Goal: Obtain resource: Download file/media

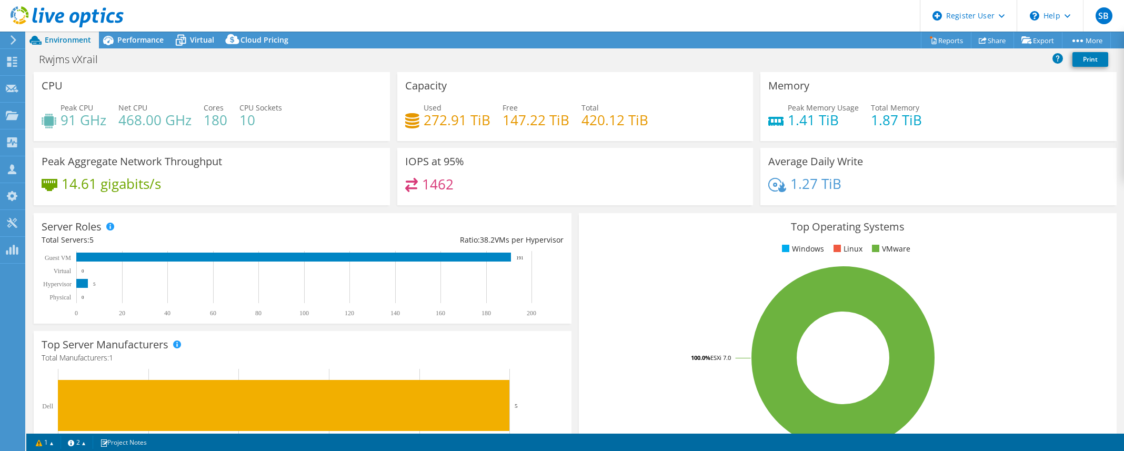
select select "USD"
click at [670, 14] on header "SB Dell User [PERSON_NAME] [EMAIL_ADDRESS][PERSON_NAME][DOMAIN_NAME] Dell My Pr…" at bounding box center [562, 16] width 1124 height 32
click at [1039, 358] on rect at bounding box center [843, 358] width 513 height 184
click at [735, 15] on header "SB Dell User Silviu Borza Silviu.Borza@dell.com Dell My Profile Log Out \n Help…" at bounding box center [562, 16] width 1124 height 32
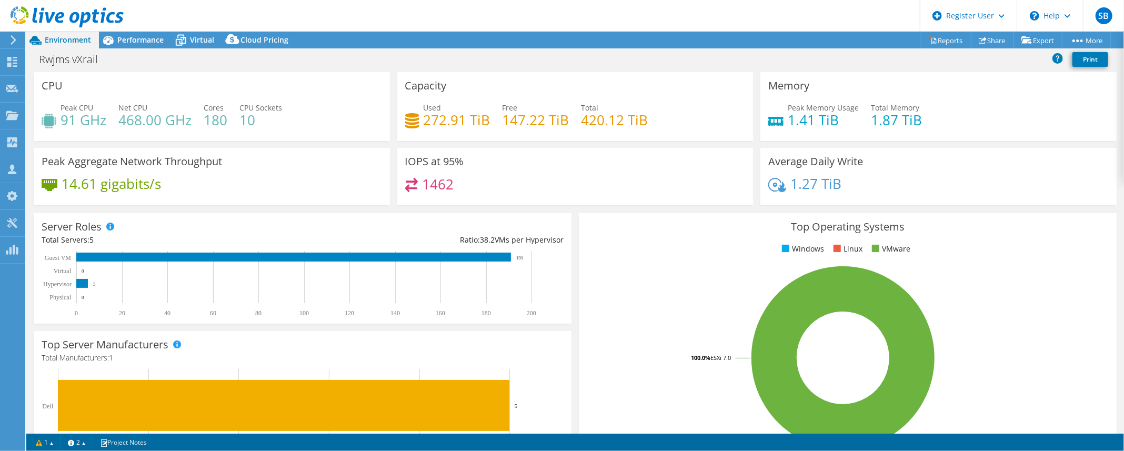
click at [749, 14] on header "SB Dell User Silviu Borza Silviu.Borza@dell.com Dell My Profile Log Out \n Help…" at bounding box center [562, 16] width 1124 height 32
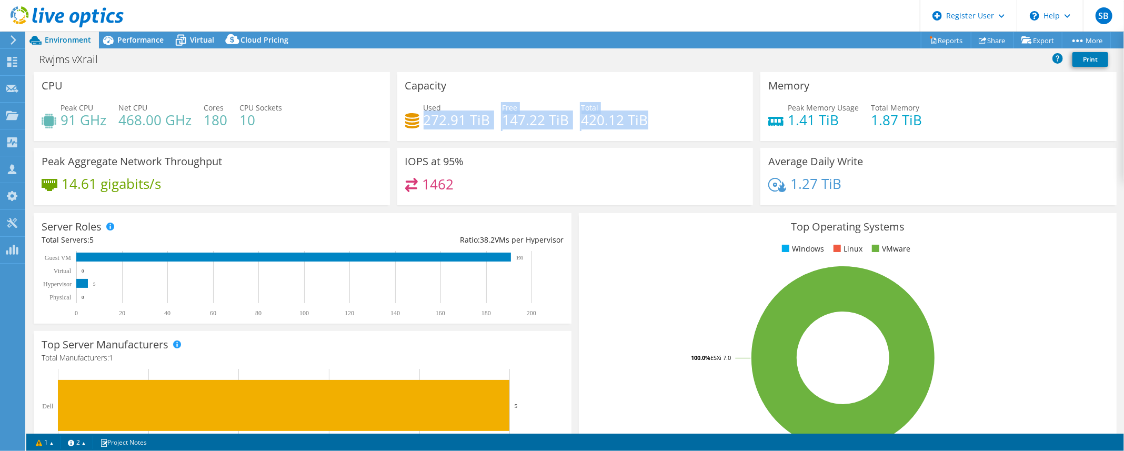
drag, startPoint x: 424, startPoint y: 122, endPoint x: 643, endPoint y: 126, distance: 218.9
click at [643, 126] on div "Used 272.91 TiB Free 147.22 TiB Total 420.12 TiB" at bounding box center [575, 119] width 340 height 34
click at [642, 122] on h4 "420.12 TiB" at bounding box center [614, 120] width 67 height 12
drag, startPoint x: 653, startPoint y: 120, endPoint x: 421, endPoint y: 120, distance: 232.0
click at [421, 120] on div "Used 272.91 TiB Free 147.22 TiB Total 420.12 TiB" at bounding box center [575, 119] width 340 height 34
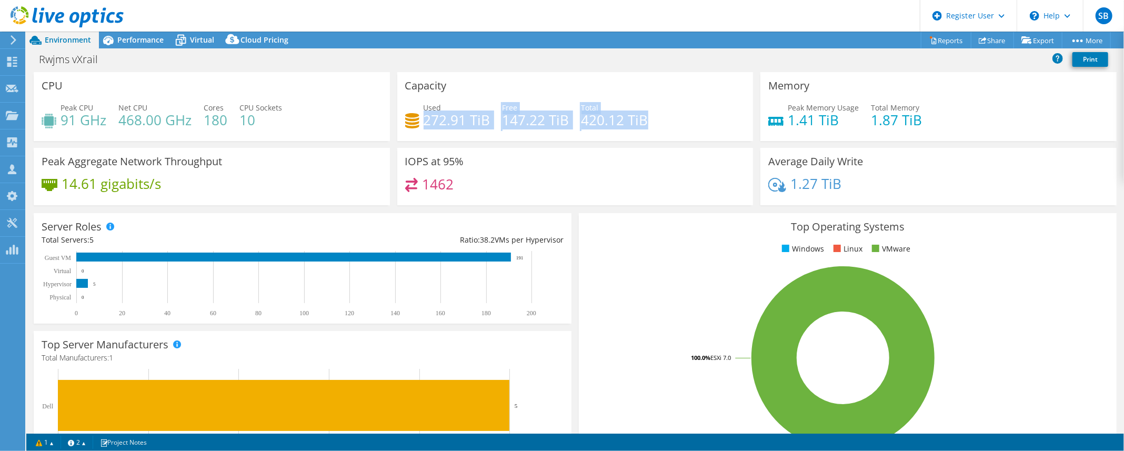
click at [424, 120] on h4 "272.91 TiB" at bounding box center [457, 120] width 67 height 12
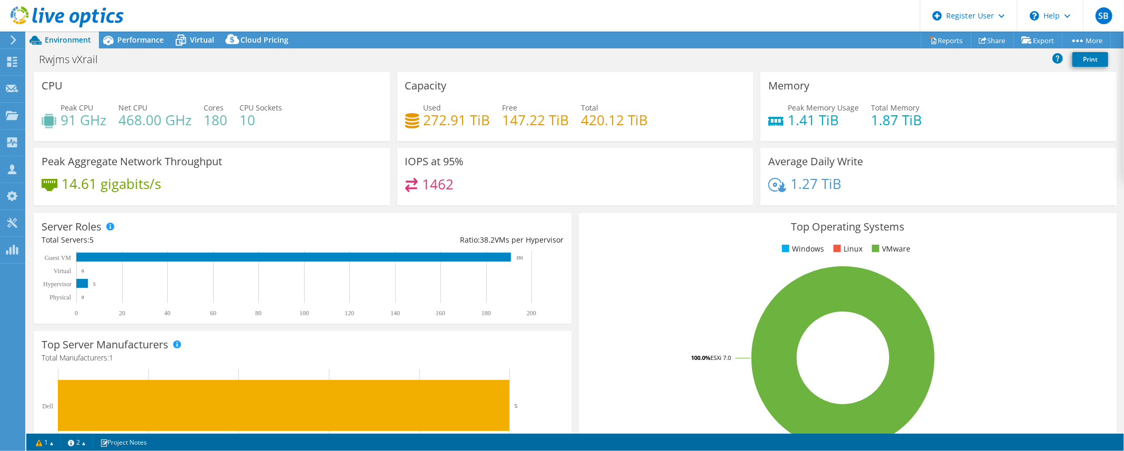
click at [833, 16] on header "SB Dell User Silviu Borza Silviu.Borza@dell.com Dell My Profile Log Out \n Help…" at bounding box center [562, 16] width 1124 height 32
select select "USD"
click at [125, 37] on span "Performance" at bounding box center [140, 40] width 46 height 10
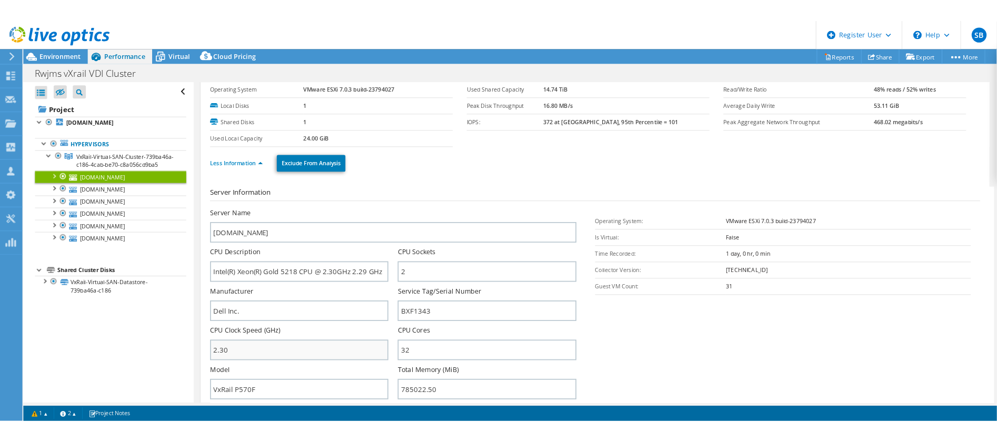
scroll to position [47, 0]
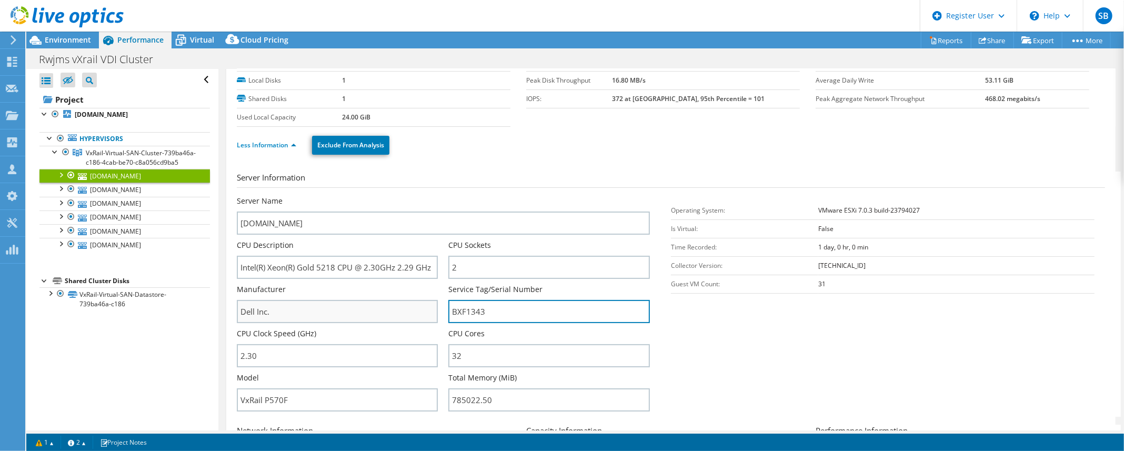
drag, startPoint x: 501, startPoint y: 312, endPoint x: 408, endPoint y: 305, distance: 92.9
click at [408, 196] on div "Server Name rwjvxrailvdi04.rwjms.rutgers.edu CPU Description Intel(R) Xeon(R) G…" at bounding box center [449, 196] width 424 height 0
click at [684, 341] on section "Server Information Server Name rwjvxrailvdi04.rwjms.rutgers.edu CPU Description…" at bounding box center [673, 294] width 873 height 245
click at [78, 40] on span "Environment" at bounding box center [68, 40] width 46 height 10
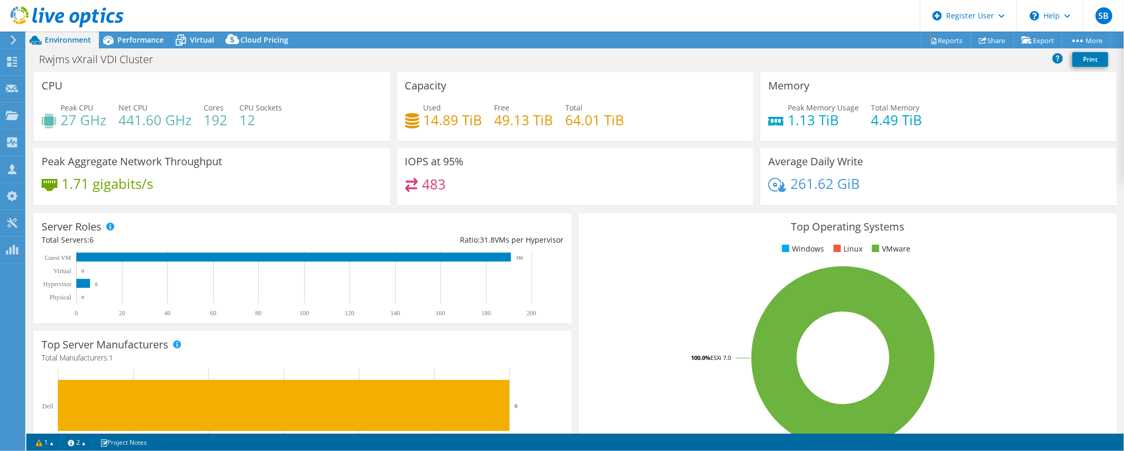
click at [284, 21] on header "SB Dell User [PERSON_NAME] [EMAIL_ADDRESS][PERSON_NAME][DOMAIN_NAME] Dell My Pr…" at bounding box center [562, 16] width 1124 height 32
click at [373, 11] on header "SB Dell User [PERSON_NAME] [EMAIL_ADDRESS][PERSON_NAME][DOMAIN_NAME] Dell My Pr…" at bounding box center [562, 16] width 1124 height 32
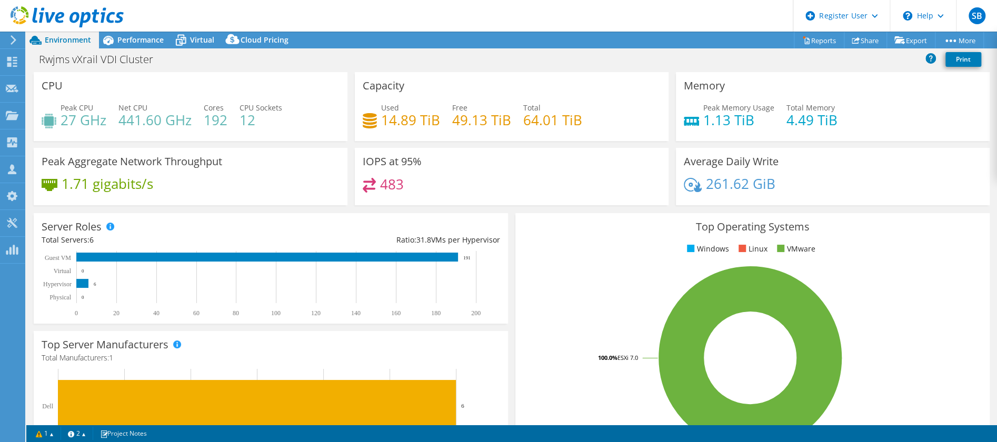
click at [699, 18] on header "SB Dell User [PERSON_NAME] [EMAIL_ADDRESS][PERSON_NAME][DOMAIN_NAME] Dell My Pr…" at bounding box center [498, 16] width 997 height 32
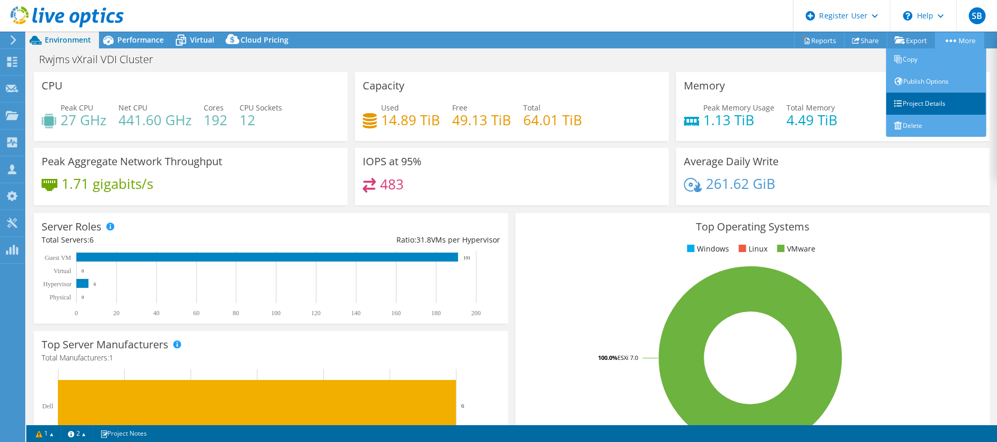
click at [923, 101] on link "Project Details" at bounding box center [936, 104] width 100 height 22
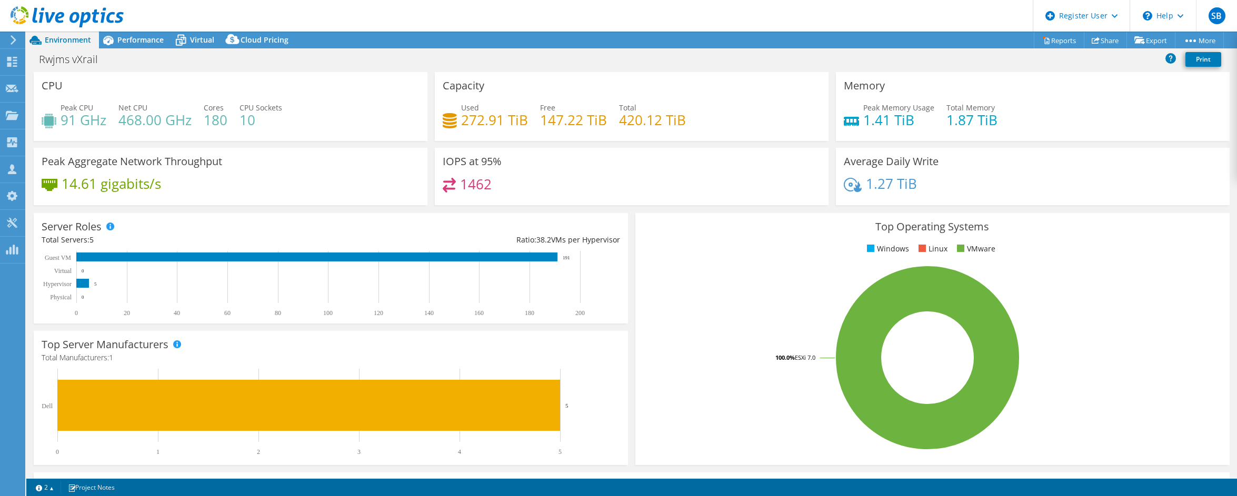
select select "USD"
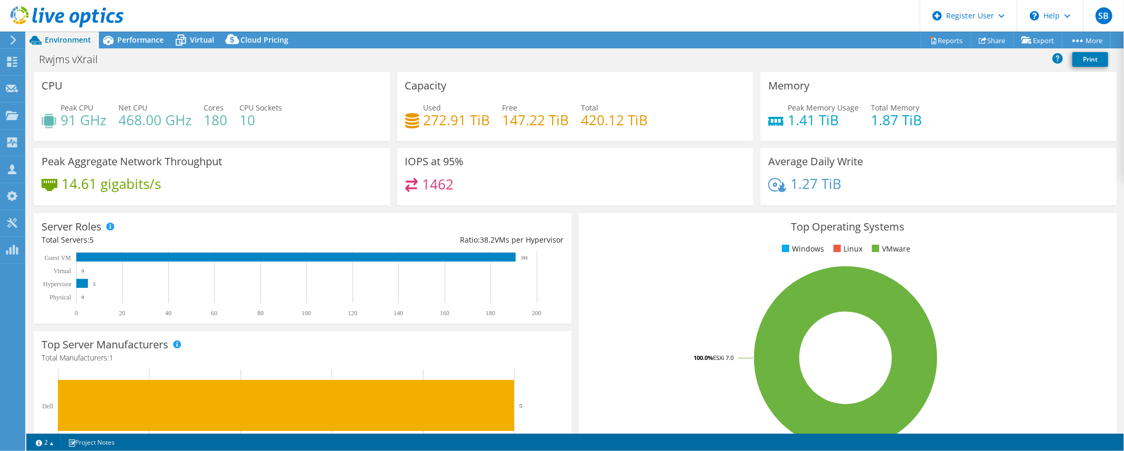
click at [668, 19] on header "SB Dell User Silviu Borza Silviu.Borza@dell.com Dell My Profile Log Out \n Help…" at bounding box center [562, 16] width 1124 height 32
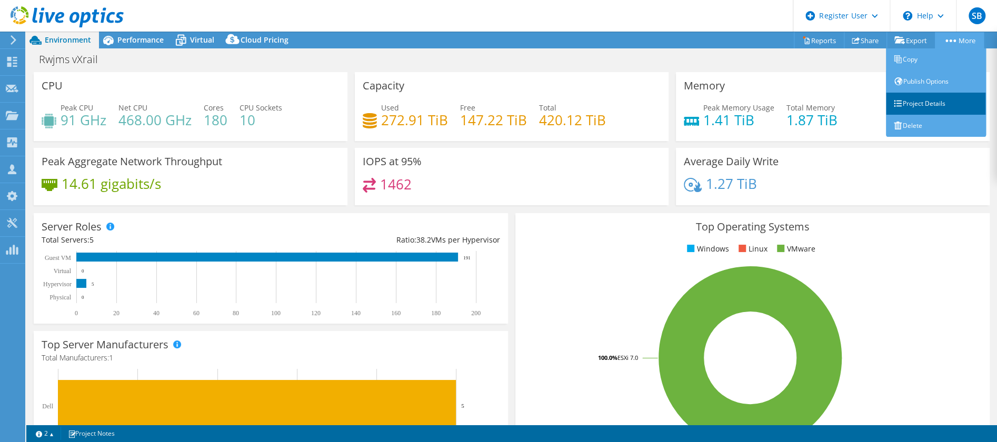
click at [934, 100] on link "Project Details" at bounding box center [936, 104] width 100 height 22
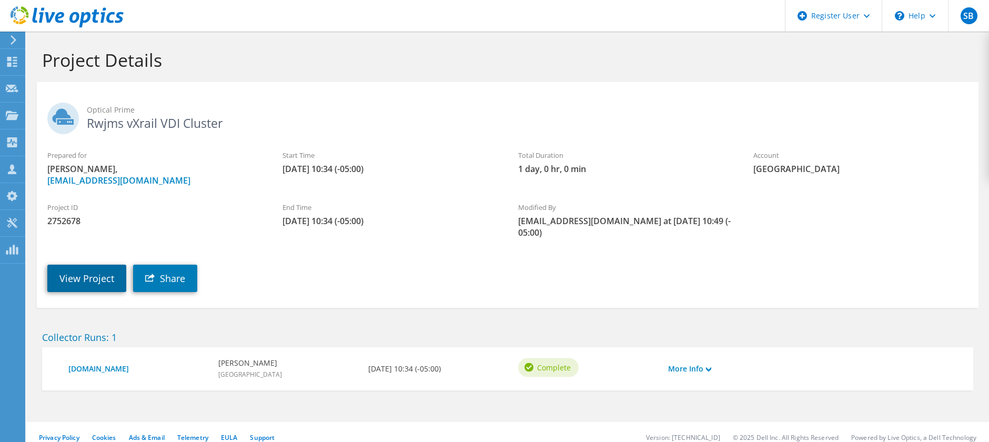
click at [100, 279] on link "View Project" at bounding box center [86, 278] width 79 height 27
click at [110, 275] on link "View Project" at bounding box center [86, 278] width 79 height 27
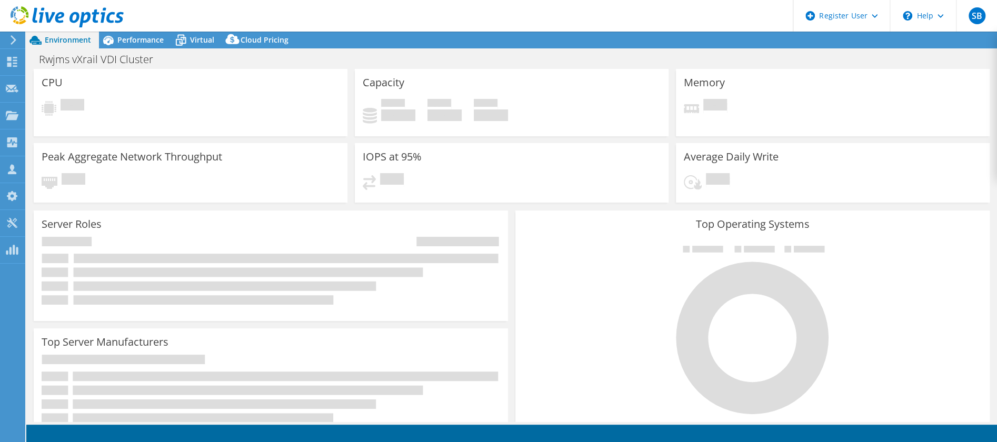
select select "USD"
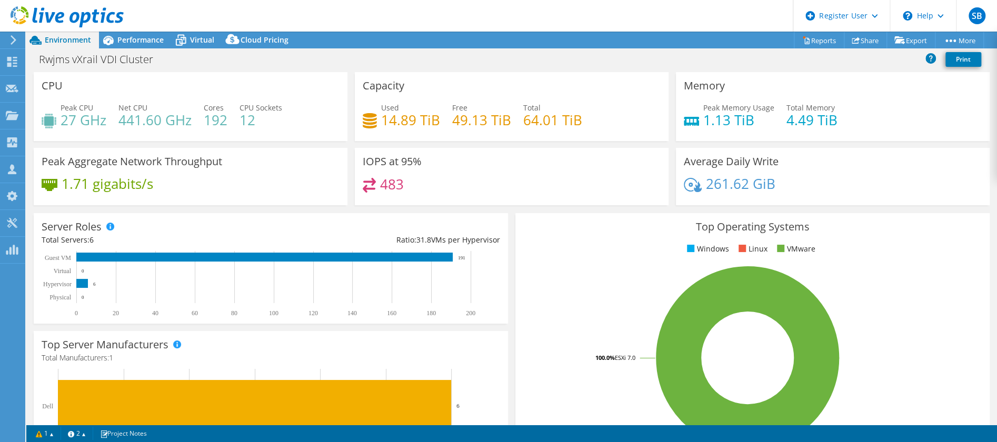
click at [467, 16] on header "SB Dell User [PERSON_NAME] [EMAIL_ADDRESS][PERSON_NAME][DOMAIN_NAME] Dell My Pr…" at bounding box center [498, 16] width 997 height 32
click at [637, 17] on header "SB Dell User [PERSON_NAME] [EMAIL_ADDRESS][PERSON_NAME][DOMAIN_NAME] Dell My Pr…" at bounding box center [498, 16] width 997 height 32
click at [588, 23] on header "SB Dell User [PERSON_NAME] [EMAIL_ADDRESS][PERSON_NAME][DOMAIN_NAME] Dell My Pr…" at bounding box center [498, 16] width 997 height 32
click at [142, 43] on span "Performance" at bounding box center [140, 40] width 46 height 10
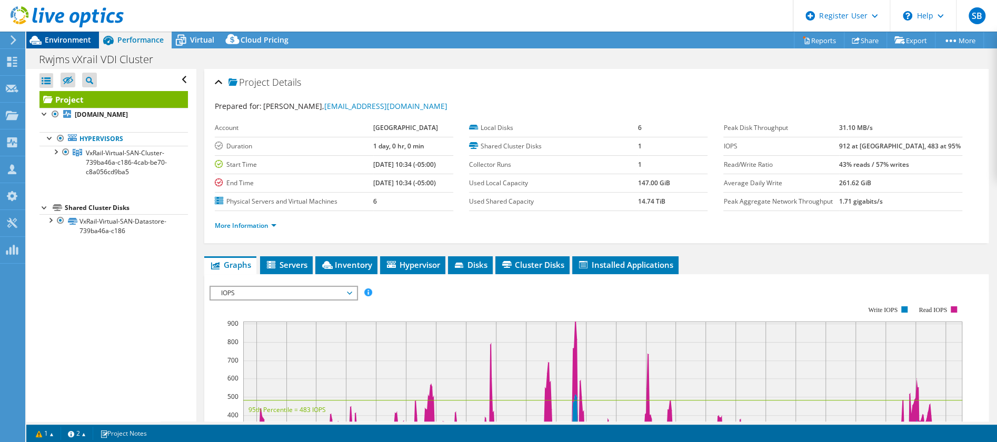
click at [67, 38] on span "Environment" at bounding box center [68, 40] width 46 height 10
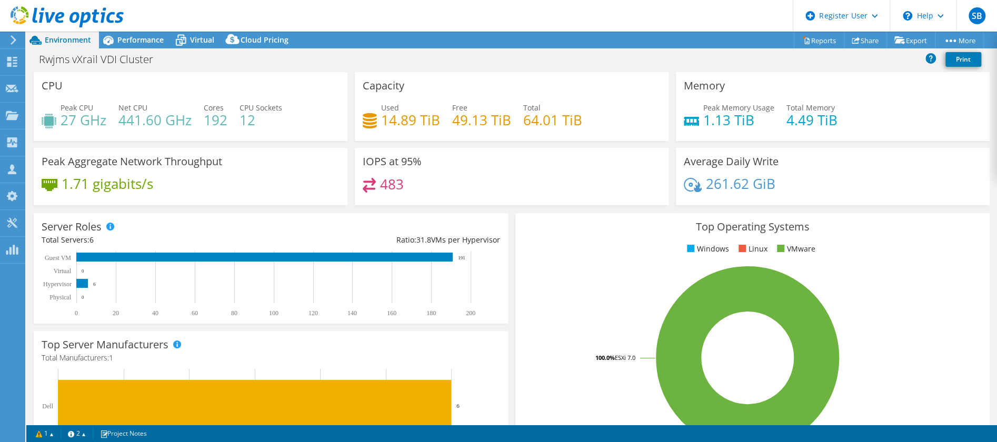
click at [329, 22] on header "SB Dell User [PERSON_NAME] [EMAIL_ADDRESS][PERSON_NAME][DOMAIN_NAME] Dell My Pr…" at bounding box center [498, 16] width 997 height 32
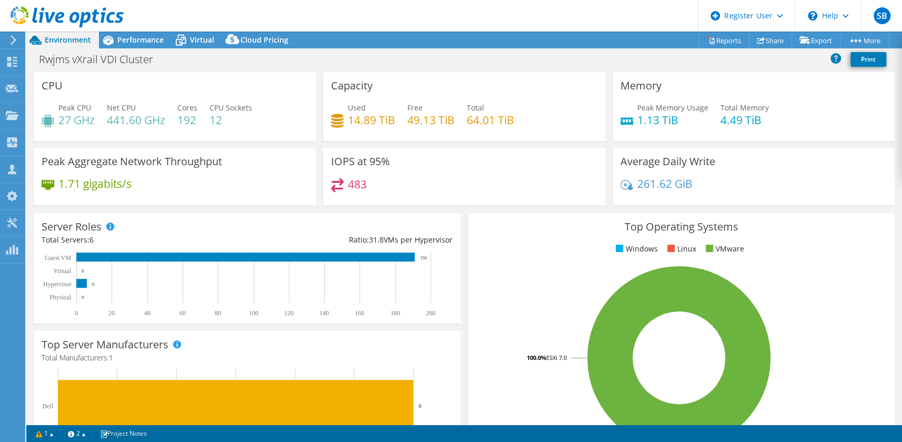
click at [417, 16] on header "SB Dell User [PERSON_NAME] [EMAIL_ADDRESS][PERSON_NAME][DOMAIN_NAME] Dell My Pr…" at bounding box center [451, 16] width 902 height 32
click at [136, 37] on span "Performance" at bounding box center [140, 40] width 46 height 10
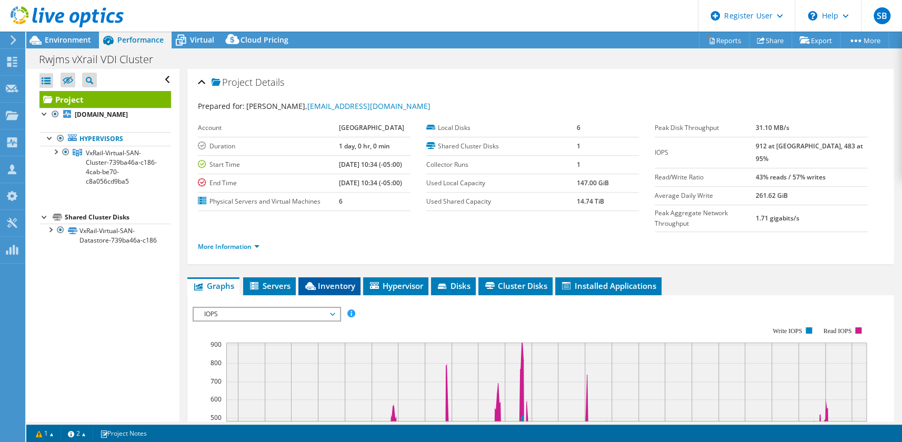
click at [331, 280] on span "Inventory" at bounding box center [330, 285] width 52 height 11
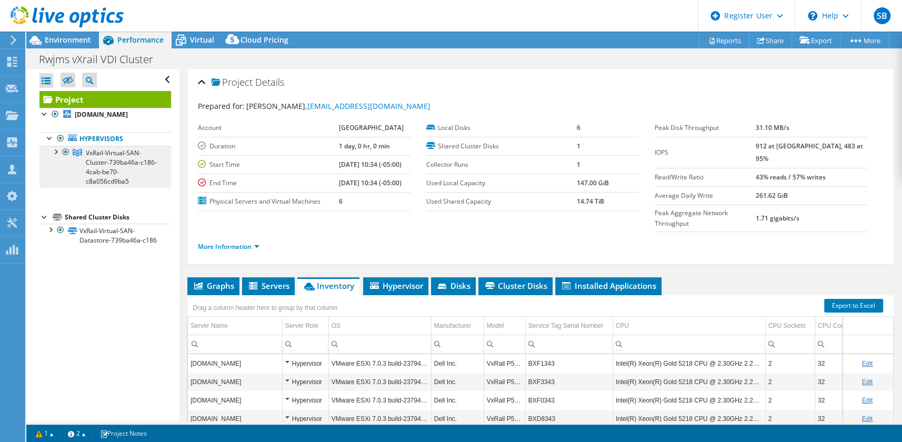
click at [96, 175] on link "VxRail-Virtual-SAN-Cluster-739ba46a-c186-4cab-be70-c8a056cd9ba5" at bounding box center [105, 167] width 132 height 42
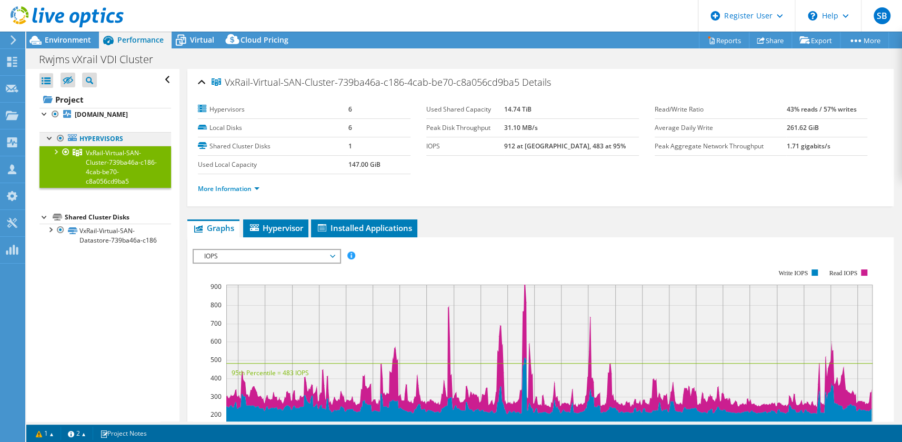
click at [103, 135] on link "Hypervisors" at bounding box center [105, 139] width 132 height 14
click at [105, 111] on b "[DOMAIN_NAME]" at bounding box center [101, 114] width 53 height 9
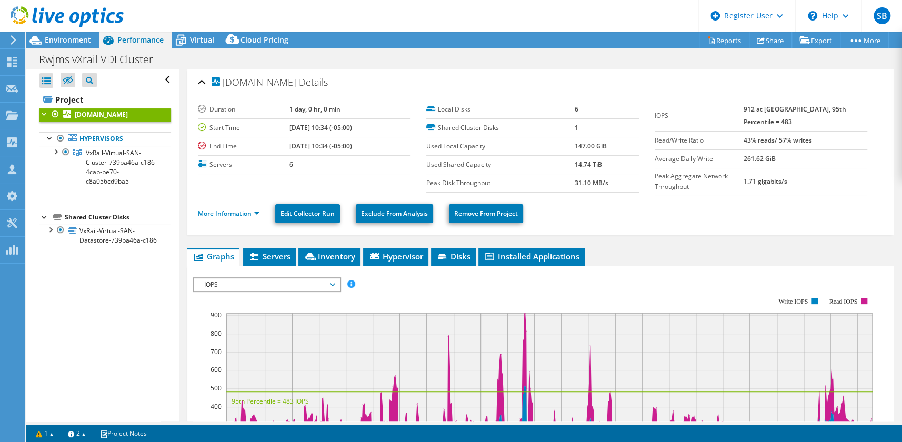
click at [184, 258] on div "rwjvxrailvdi04.rwjms.rutgers.edu Details Duration 1 day, 0 hr, 0 min Start Time…" at bounding box center [540, 389] width 722 height 640
click at [338, 256] on span "Inventory" at bounding box center [330, 256] width 52 height 11
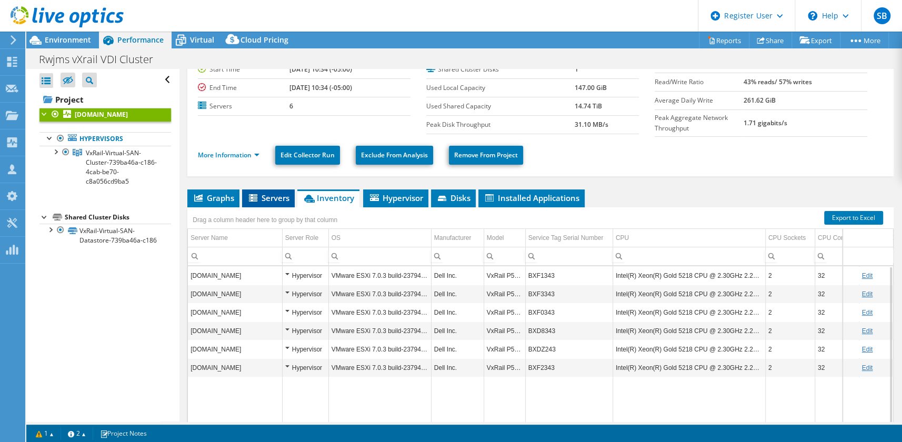
click at [275, 196] on span "Servers" at bounding box center [268, 198] width 42 height 11
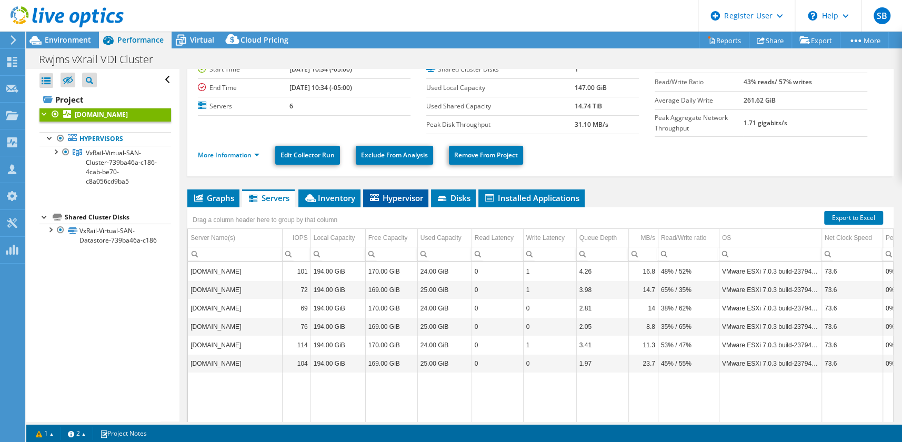
click at [414, 195] on span "Hypervisor" at bounding box center [395, 198] width 55 height 11
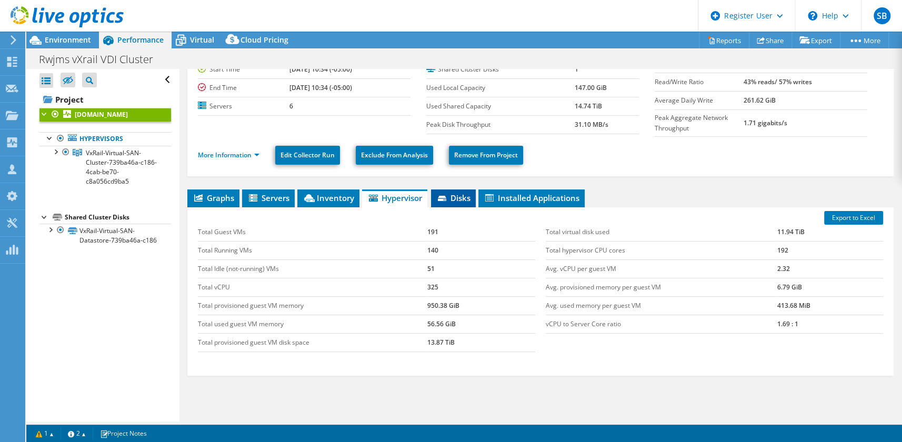
click at [453, 195] on span "Disks" at bounding box center [453, 198] width 34 height 11
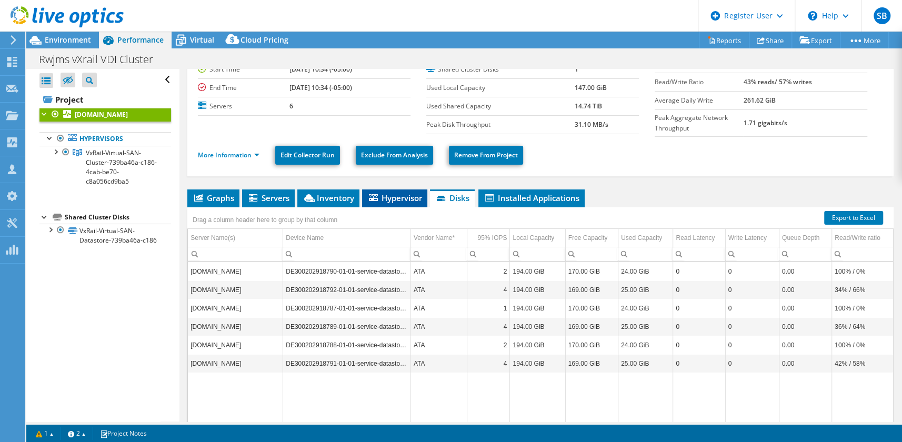
click at [376, 199] on icon at bounding box center [373, 197] width 9 height 7
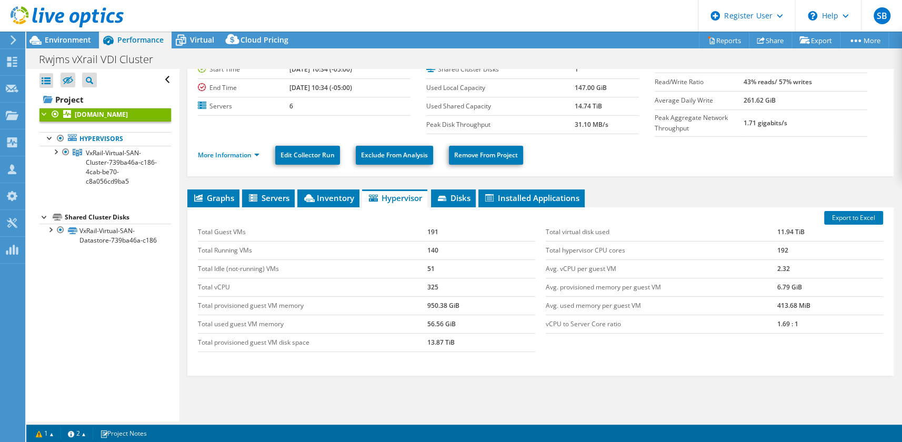
click at [664, 165] on div "More Information Edit Collector Run Exclude From Analysis Remove From Project" at bounding box center [540, 155] width 685 height 37
click at [184, 285] on div "rwjvxrailvdi04.rwjms.rutgers.edu Details Duration 1 day, 0 hr, 0 min Start Time…" at bounding box center [540, 241] width 722 height 460
click at [617, 20] on header "SB Dell User Silviu Borza Silviu.Borza@dell.com Dell My Profile Log Out \n Help…" at bounding box center [451, 16] width 902 height 32
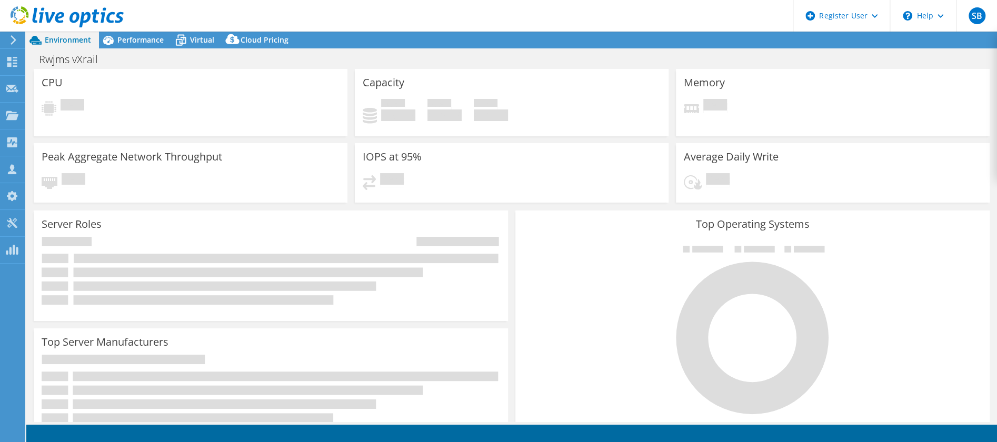
select select "USD"
click at [314, 21] on header "SB Dell User [PERSON_NAME] [EMAIL_ADDRESS][PERSON_NAME][DOMAIN_NAME] Dell My Pr…" at bounding box center [498, 16] width 997 height 32
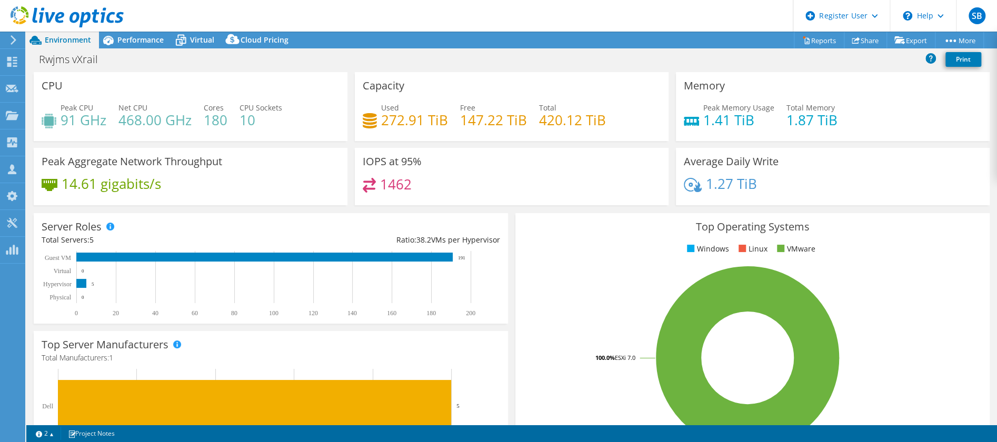
click at [472, 22] on header "SB Dell User [PERSON_NAME] [EMAIL_ADDRESS][PERSON_NAME][DOMAIN_NAME] Dell My Pr…" at bounding box center [498, 16] width 997 height 32
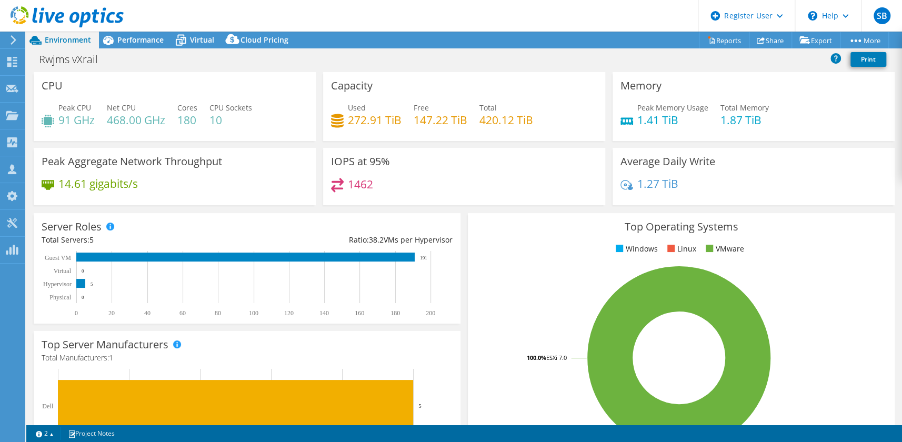
click at [589, 14] on header "SB Dell User [PERSON_NAME] [EMAIL_ADDRESS][PERSON_NAME][DOMAIN_NAME] Dell My Pr…" at bounding box center [451, 16] width 902 height 32
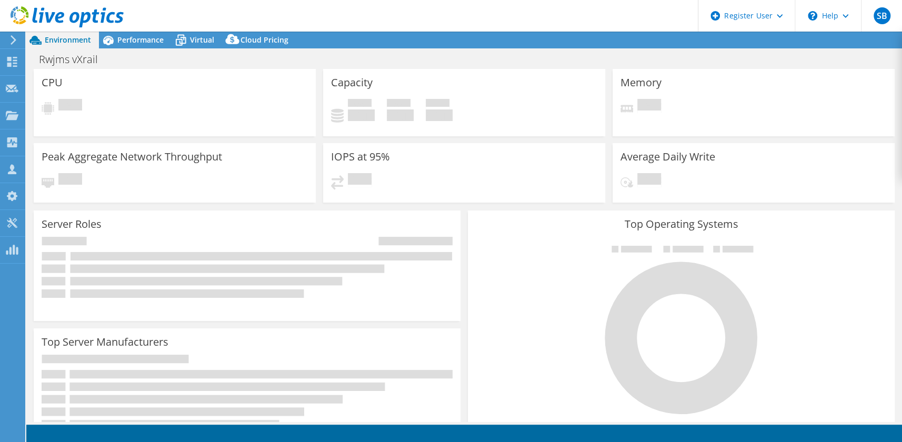
select select "USD"
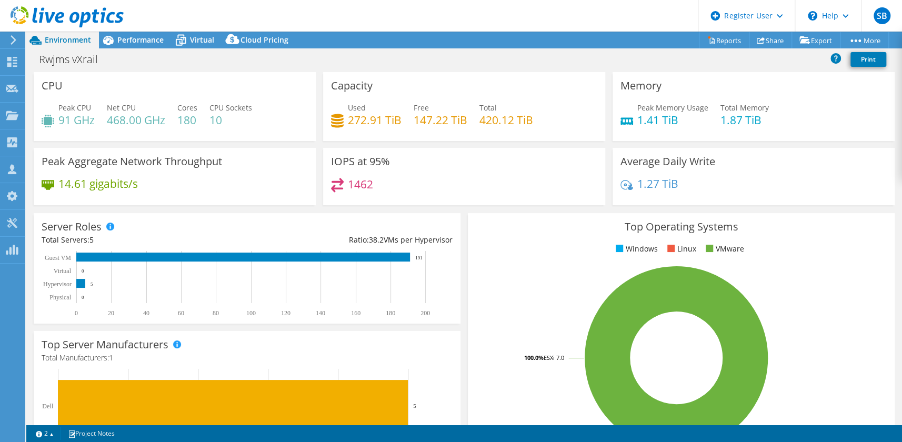
click at [451, 21] on header "SB Dell User [PERSON_NAME] [EMAIL_ADDRESS][PERSON_NAME][DOMAIN_NAME] Dell My Pr…" at bounding box center [451, 16] width 902 height 32
click at [711, 42] on link "Reports" at bounding box center [724, 40] width 51 height 16
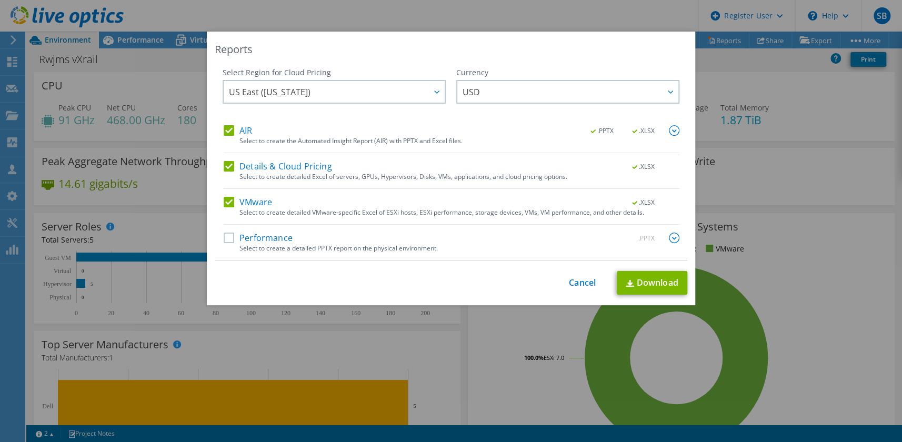
click at [226, 164] on label "Details & Cloud Pricing" at bounding box center [278, 166] width 108 height 11
click at [0, 0] on input "Details & Cloud Pricing" at bounding box center [0, 0] width 0 height 0
click at [226, 127] on label "AIR" at bounding box center [238, 130] width 28 height 11
click at [0, 0] on input "AIR" at bounding box center [0, 0] width 0 height 0
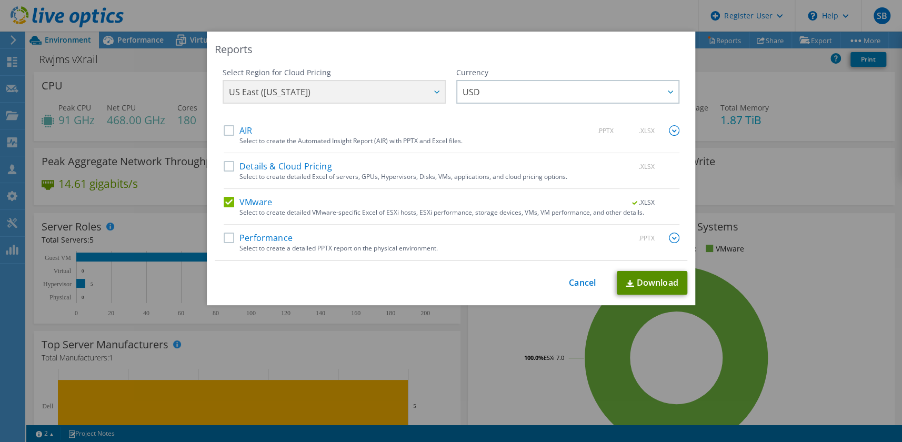
click at [640, 279] on link "Download" at bounding box center [652, 283] width 71 height 24
click at [639, 14] on div "Reports Select Region for Cloud Pricing Asia Pacific ([GEOGRAPHIC_DATA]) [GEOGR…" at bounding box center [451, 221] width 902 height 442
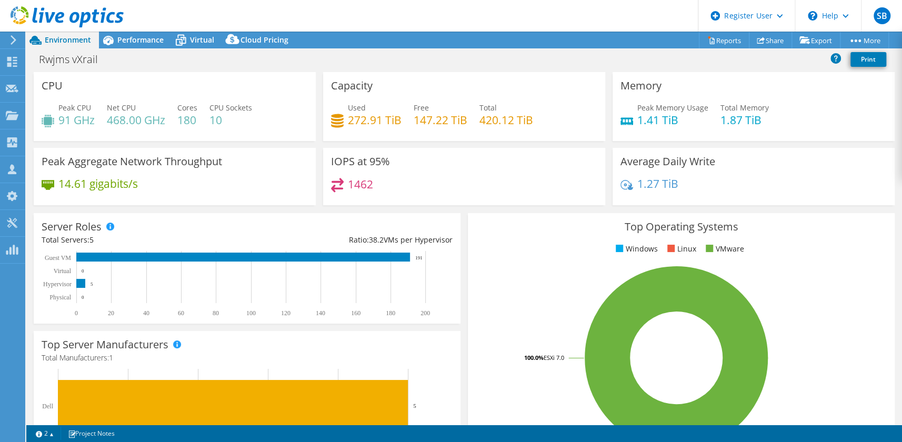
click at [363, 126] on h4 "272.91 TiB" at bounding box center [375, 120] width 54 height 12
click at [146, 39] on span "Performance" at bounding box center [140, 40] width 46 height 10
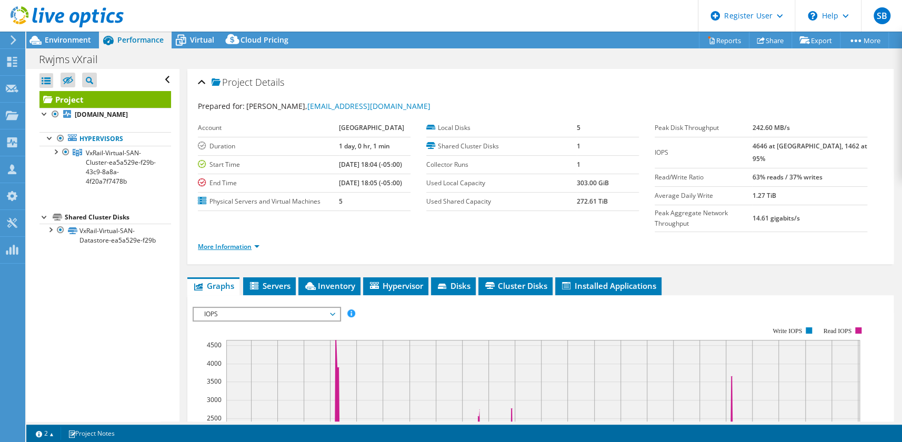
click at [221, 242] on link "More Information" at bounding box center [229, 246] width 62 height 9
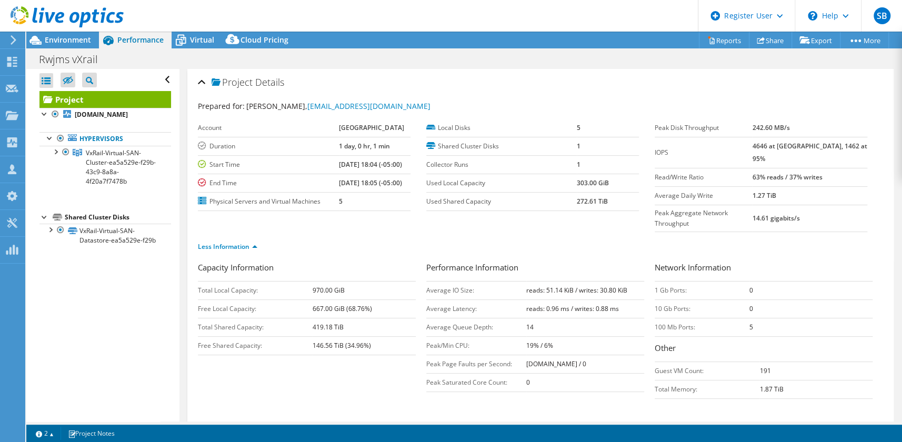
click at [454, 299] on td "Average Latency:" at bounding box center [476, 308] width 100 height 18
click at [205, 37] on span "Virtual" at bounding box center [202, 40] width 24 height 10
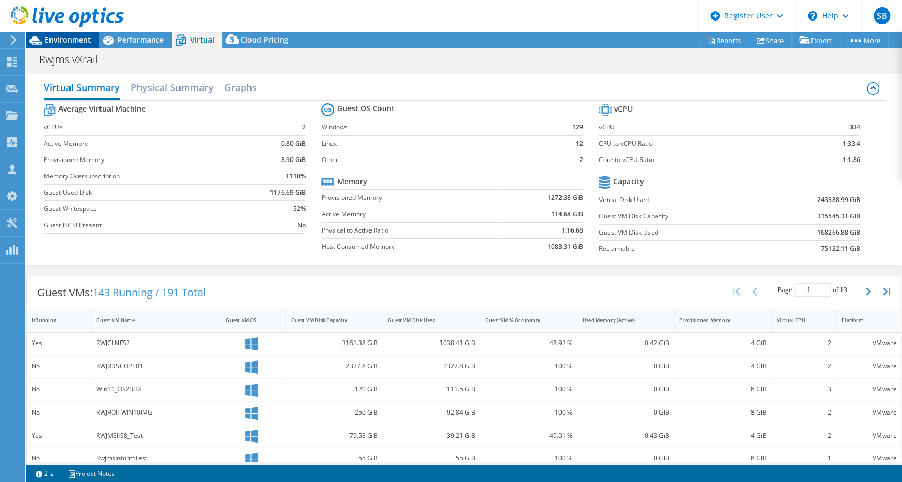
click at [64, 39] on span "Environment" at bounding box center [68, 40] width 46 height 10
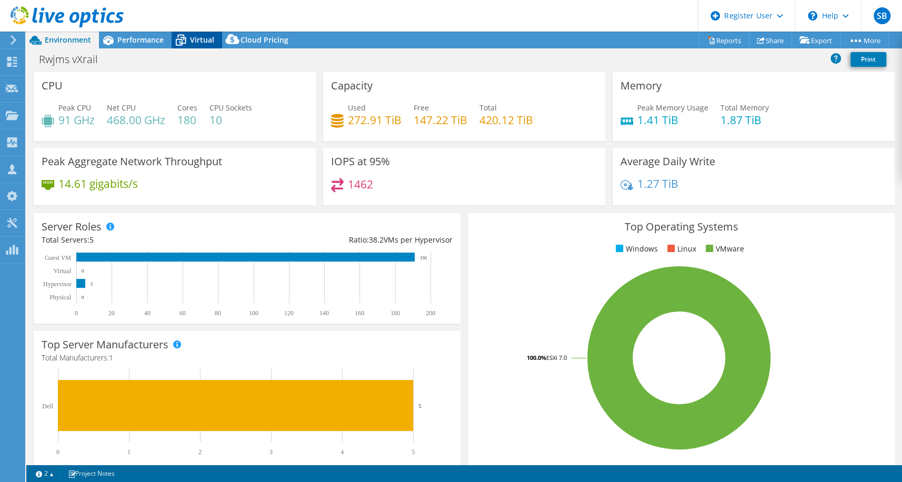
click at [191, 37] on span "Virtual" at bounding box center [202, 40] width 24 height 10
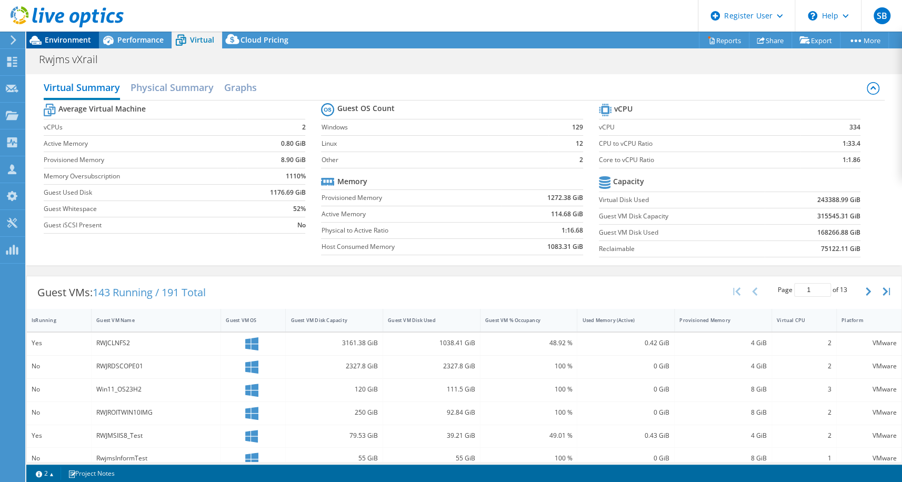
click at [63, 38] on span "Environment" at bounding box center [68, 40] width 46 height 10
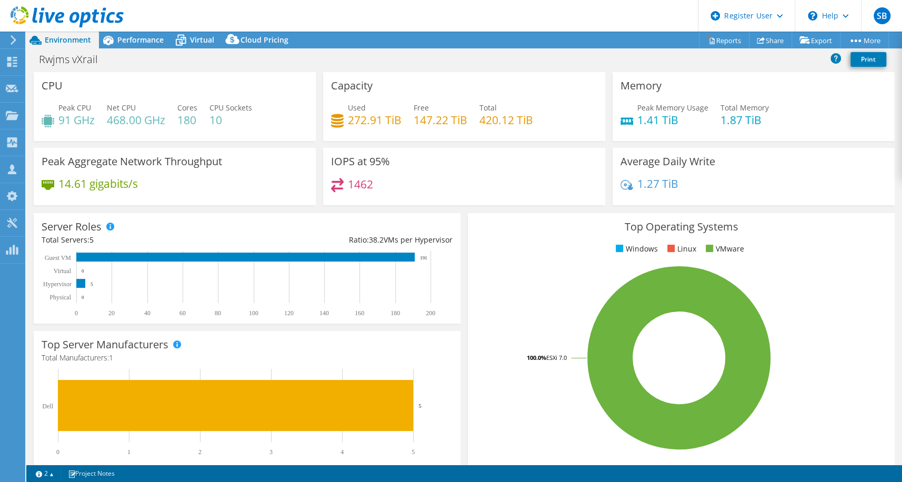
click at [298, 11] on header "SB Dell User [PERSON_NAME] [EMAIL_ADDRESS][PERSON_NAME][DOMAIN_NAME] Dell My Pr…" at bounding box center [451, 16] width 902 height 32
click at [428, 16] on header "SB Dell User [PERSON_NAME] [EMAIL_ADDRESS][PERSON_NAME][DOMAIN_NAME] Dell My Pr…" at bounding box center [451, 16] width 902 height 32
click at [154, 43] on span "Performance" at bounding box center [140, 40] width 46 height 10
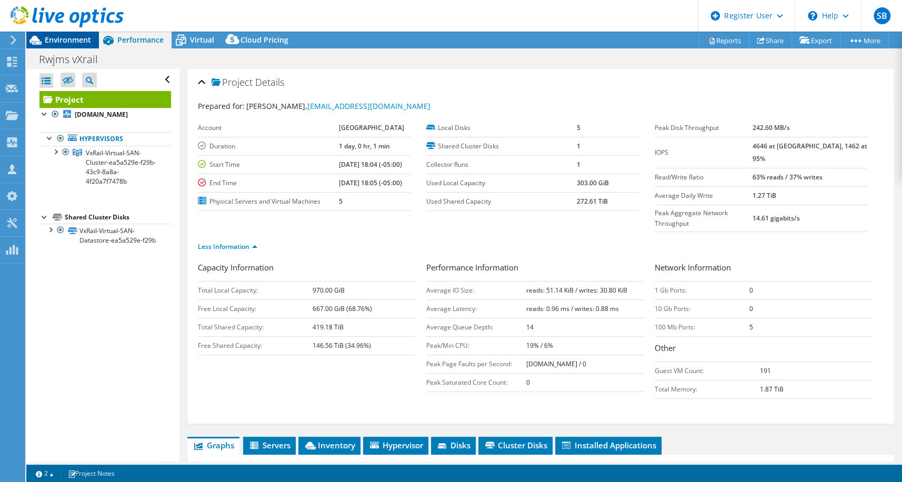
click at [63, 38] on span "Environment" at bounding box center [68, 40] width 46 height 10
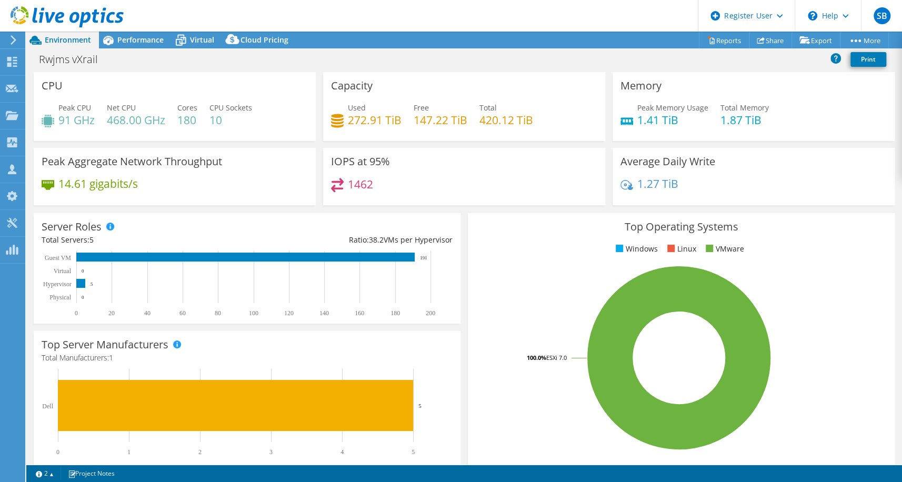
click at [579, 15] on header "SB Dell User [PERSON_NAME] [EMAIL_ADDRESS][PERSON_NAME][DOMAIN_NAME] Dell My Pr…" at bounding box center [451, 16] width 902 height 32
click at [138, 38] on span "Performance" at bounding box center [140, 40] width 46 height 10
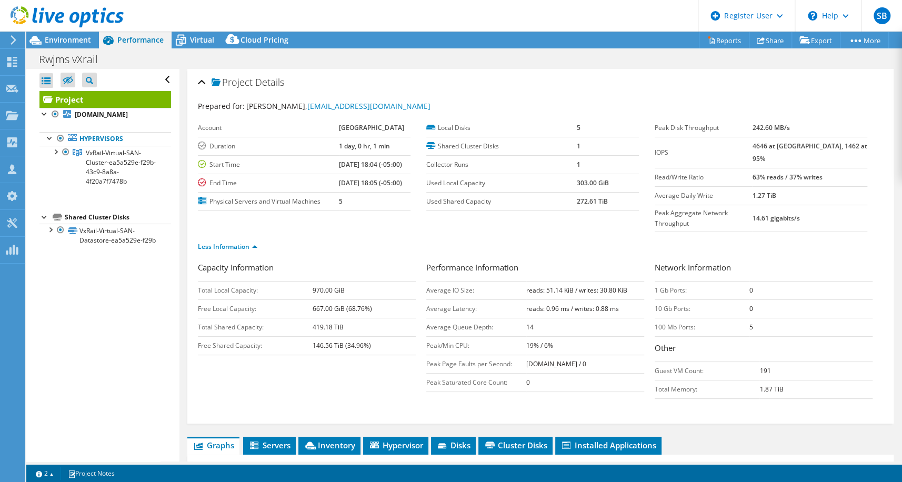
click at [385, 10] on header "SB Dell User [PERSON_NAME] [EMAIL_ADDRESS][PERSON_NAME][DOMAIN_NAME] Dell My Pr…" at bounding box center [451, 16] width 902 height 32
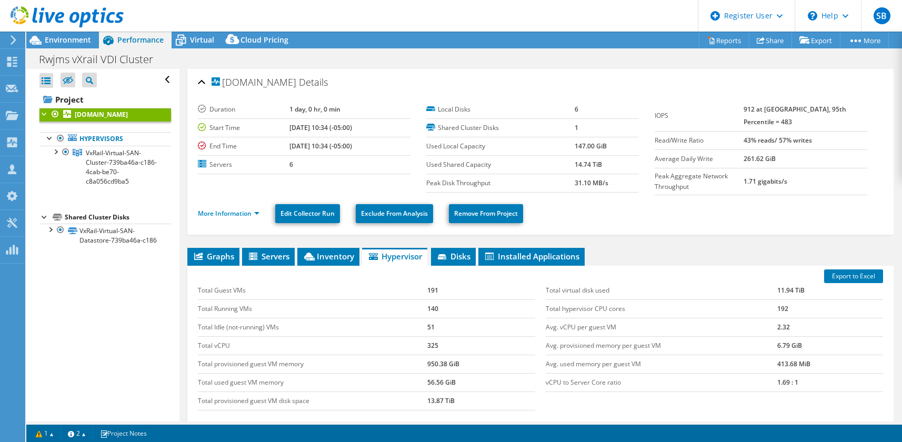
select select "USD"
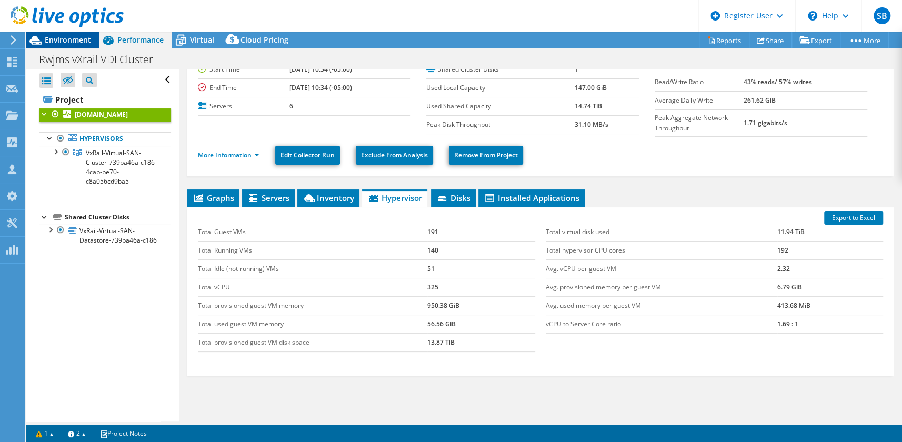
click at [64, 38] on span "Environment" at bounding box center [68, 40] width 46 height 10
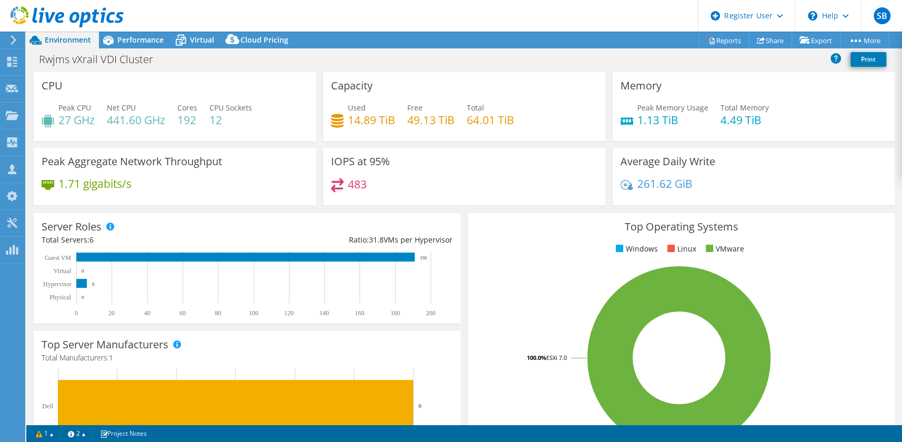
click at [388, 16] on header "SB Dell User [PERSON_NAME] [EMAIL_ADDRESS][PERSON_NAME][DOMAIN_NAME] Dell My Pr…" at bounding box center [451, 16] width 902 height 32
click at [716, 41] on link "Reports" at bounding box center [724, 40] width 51 height 16
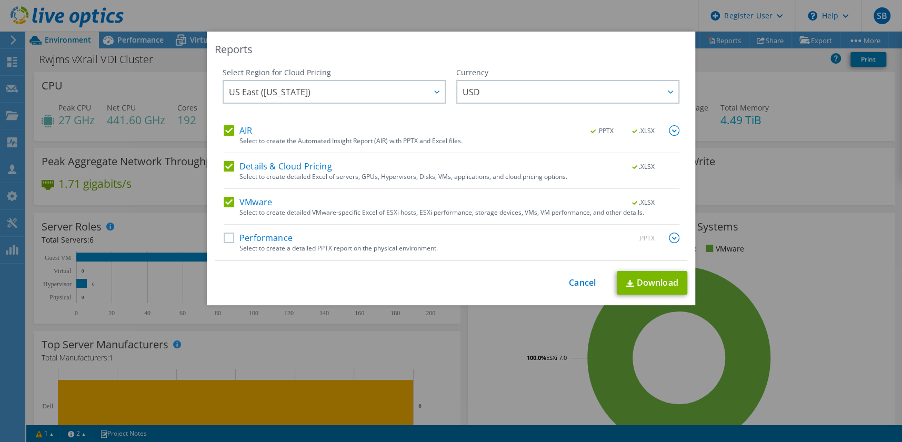
click at [228, 130] on label "AIR" at bounding box center [238, 130] width 28 height 11
click at [0, 0] on input "AIR" at bounding box center [0, 0] width 0 height 0
click at [226, 163] on label "Details & Cloud Pricing" at bounding box center [278, 166] width 108 height 11
click at [0, 0] on input "Details & Cloud Pricing" at bounding box center [0, 0] width 0 height 0
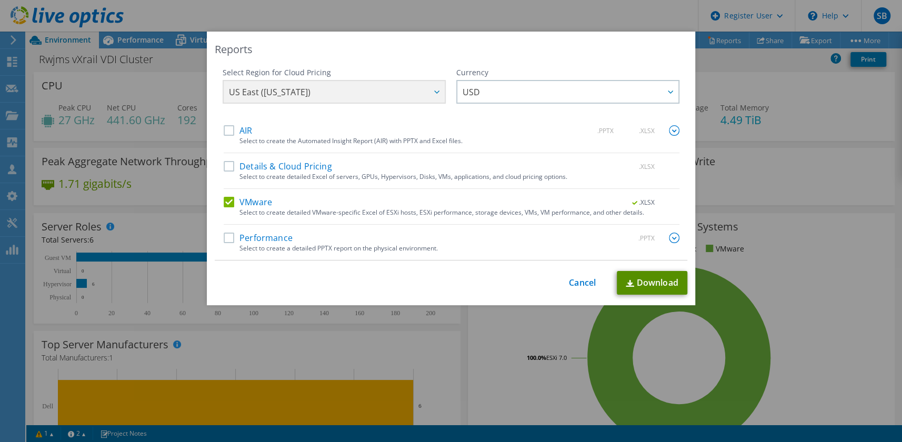
click at [645, 281] on link "Download" at bounding box center [652, 283] width 71 height 24
click at [563, 12] on div "Reports Select Region for Cloud Pricing Asia Pacific (Hong Kong) Asia Pacific (…" at bounding box center [451, 221] width 902 height 442
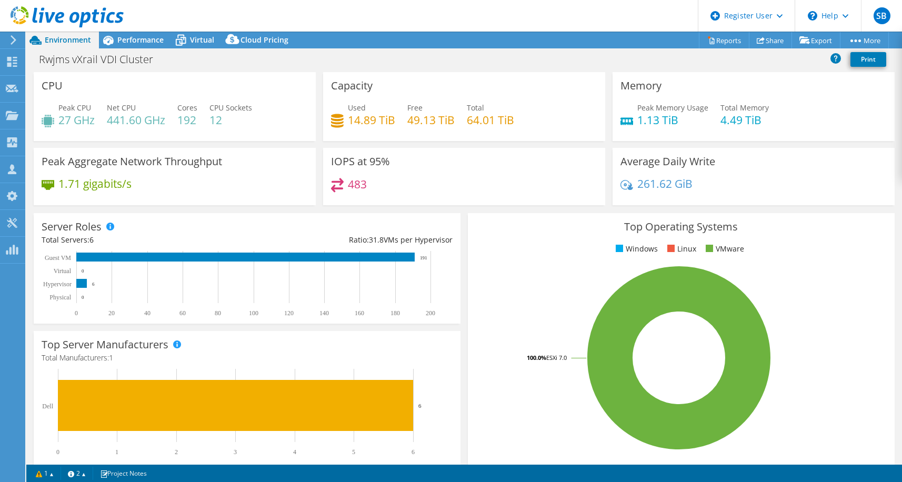
select select "USD"
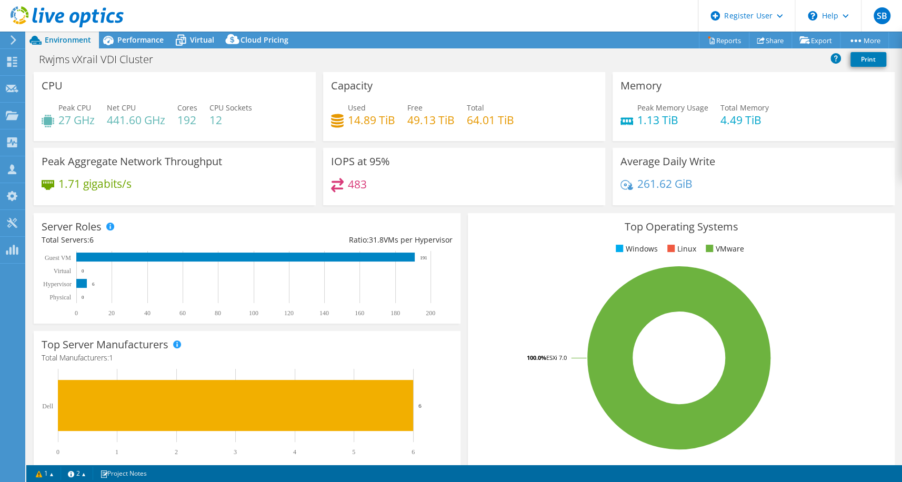
scroll to position [58, 0]
click at [144, 39] on span "Performance" at bounding box center [140, 40] width 46 height 10
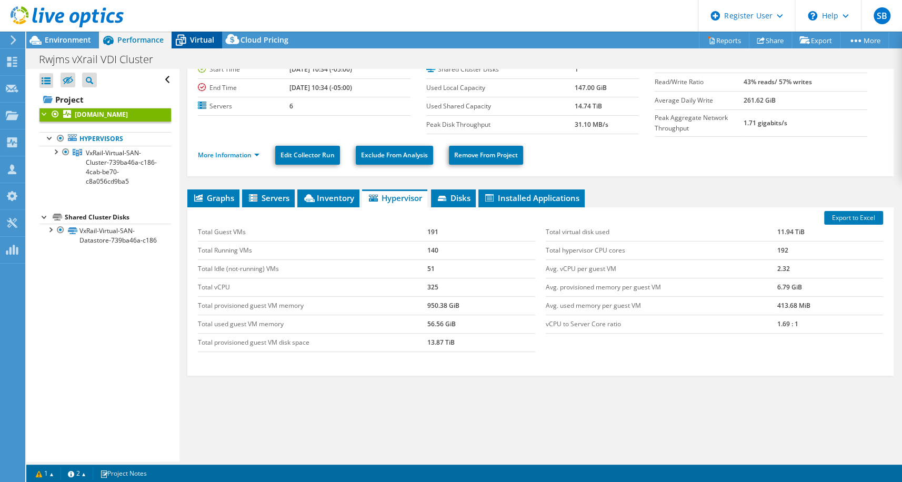
click at [212, 43] on span "Virtual" at bounding box center [202, 40] width 24 height 10
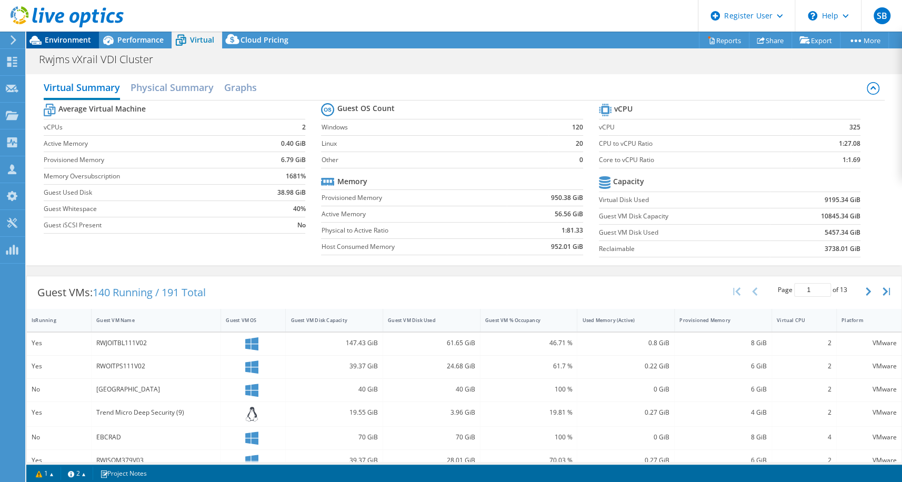
click at [68, 37] on span "Environment" at bounding box center [68, 40] width 46 height 10
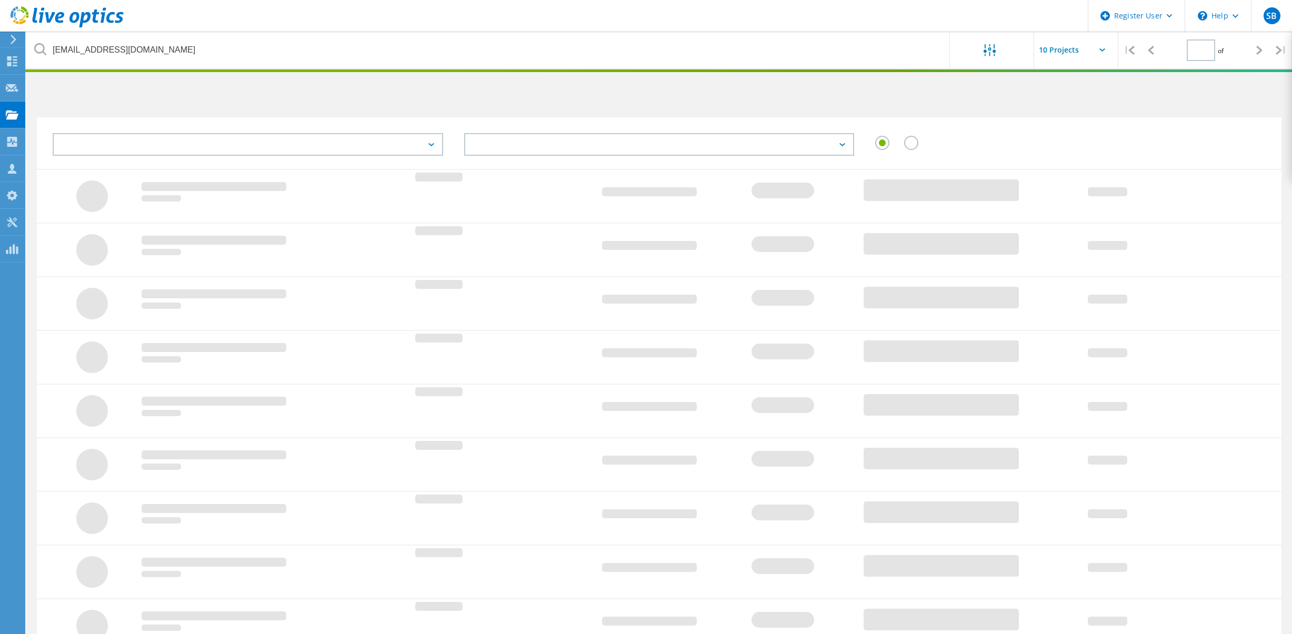
type input "1"
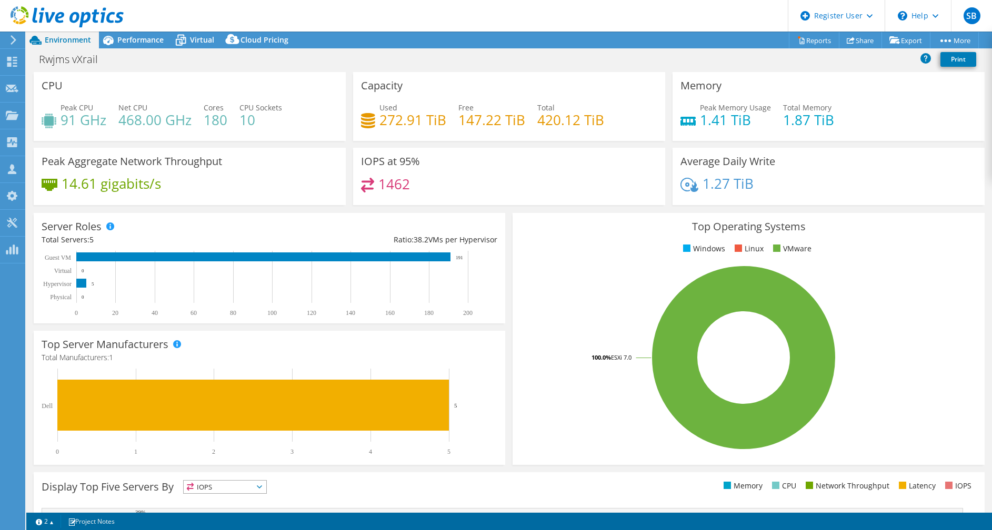
select select "USD"
